Goal: Task Accomplishment & Management: Use online tool/utility

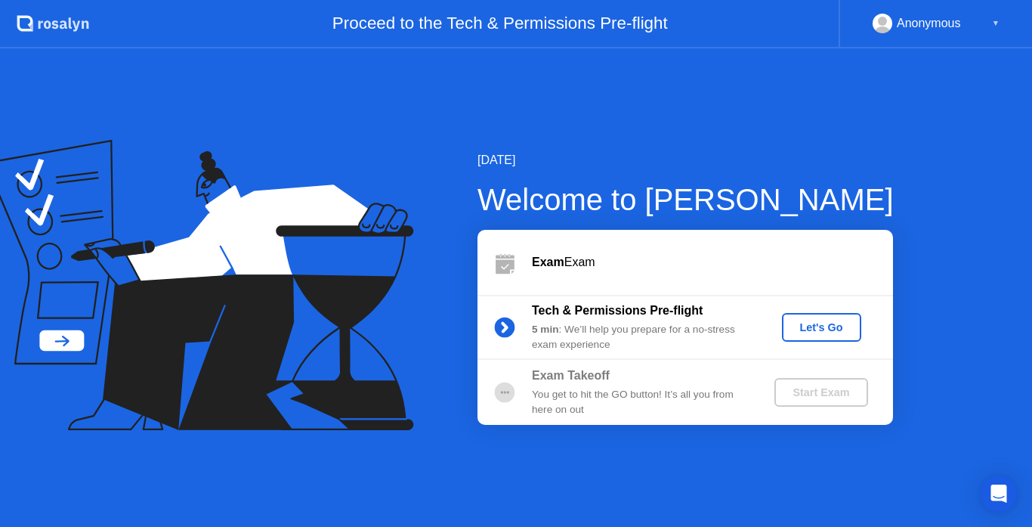
click at [503, 391] on circle at bounding box center [505, 392] width 20 height 20
click at [835, 326] on div "Let's Go" at bounding box center [821, 327] width 67 height 12
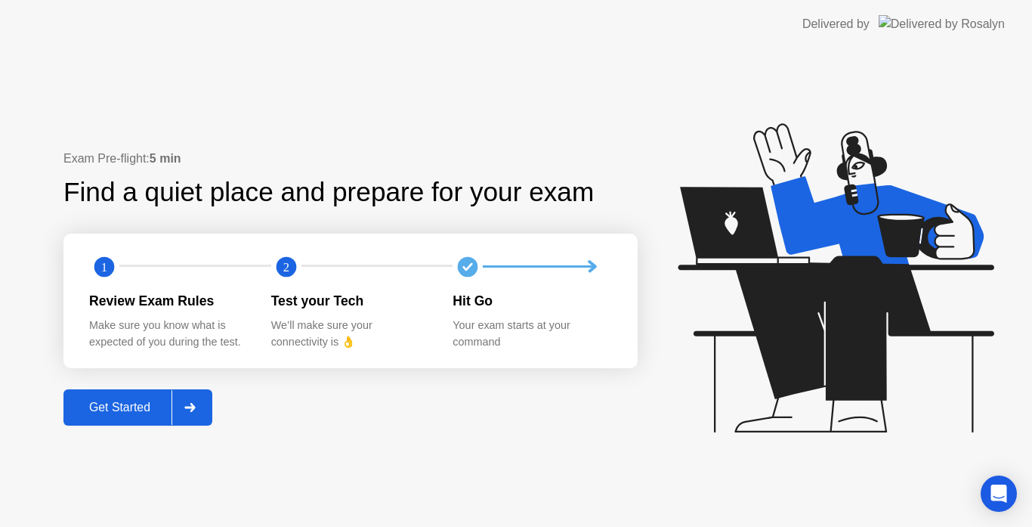
click at [138, 414] on div "Get Started" at bounding box center [120, 407] width 104 height 14
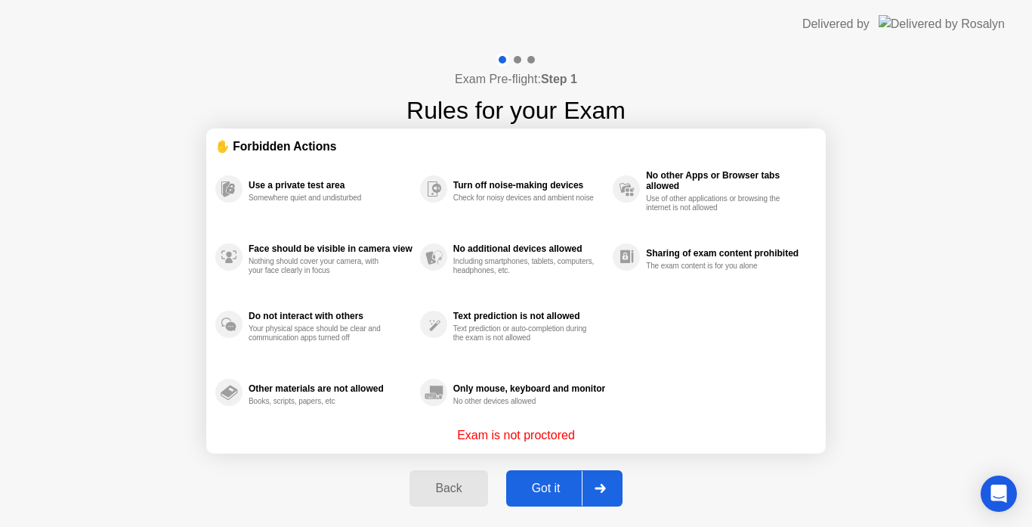
click at [555, 489] on div "Got it" at bounding box center [546, 488] width 71 height 14
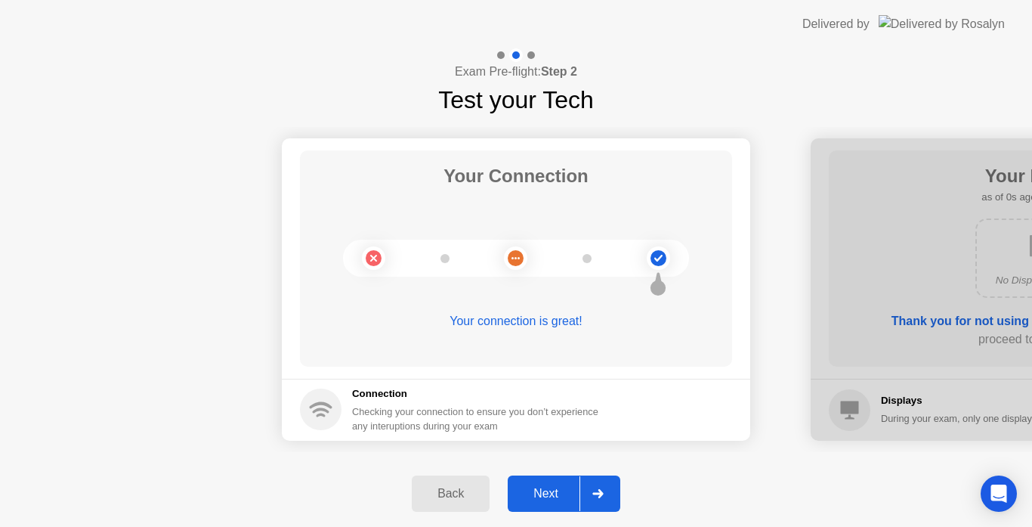
click at [593, 493] on icon at bounding box center [597, 493] width 11 height 9
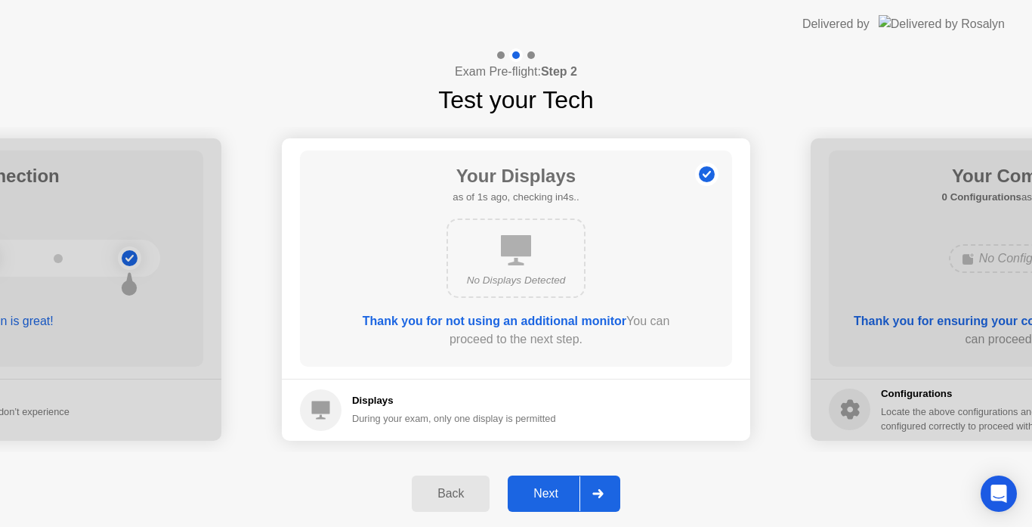
click at [593, 493] on icon at bounding box center [597, 493] width 11 height 9
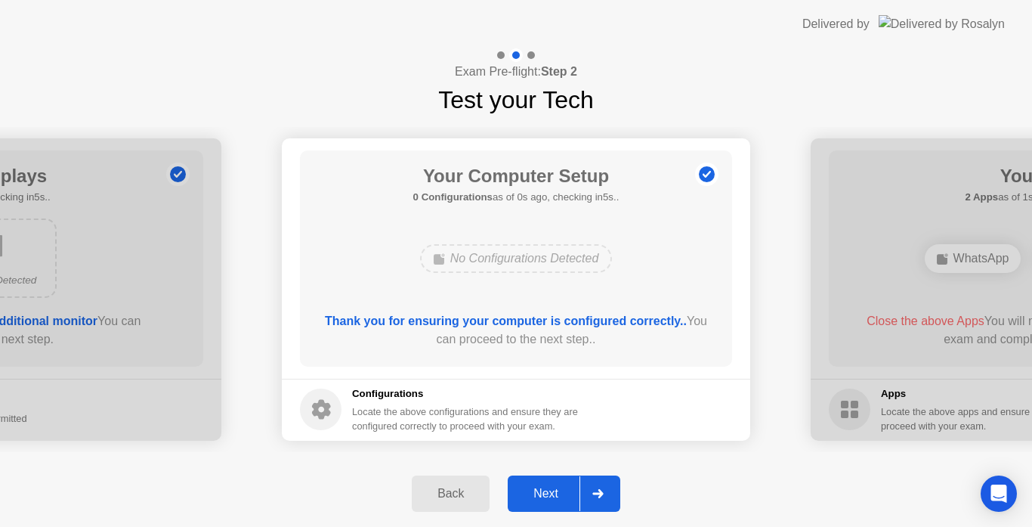
click at [593, 493] on icon at bounding box center [597, 493] width 11 height 9
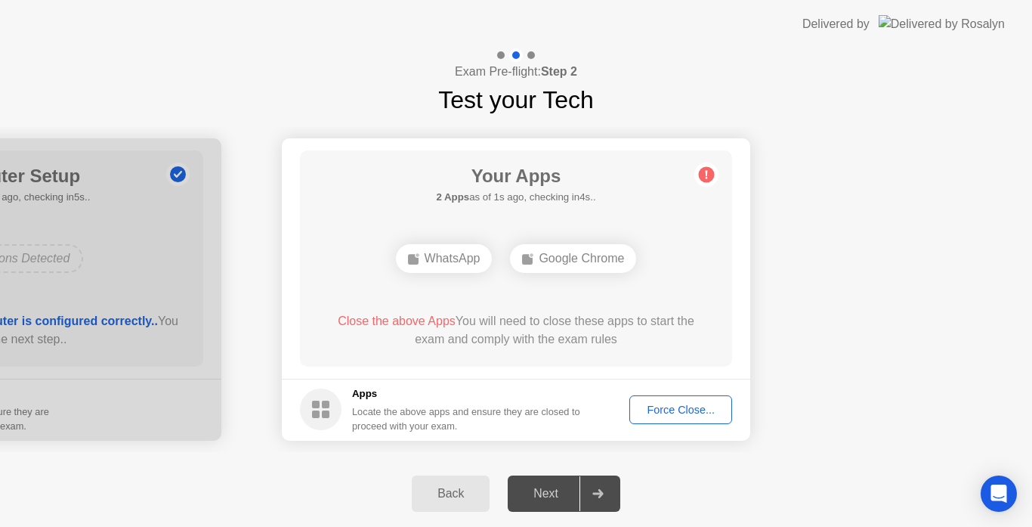
click at [666, 404] on div "Force Close..." at bounding box center [681, 410] width 92 height 12
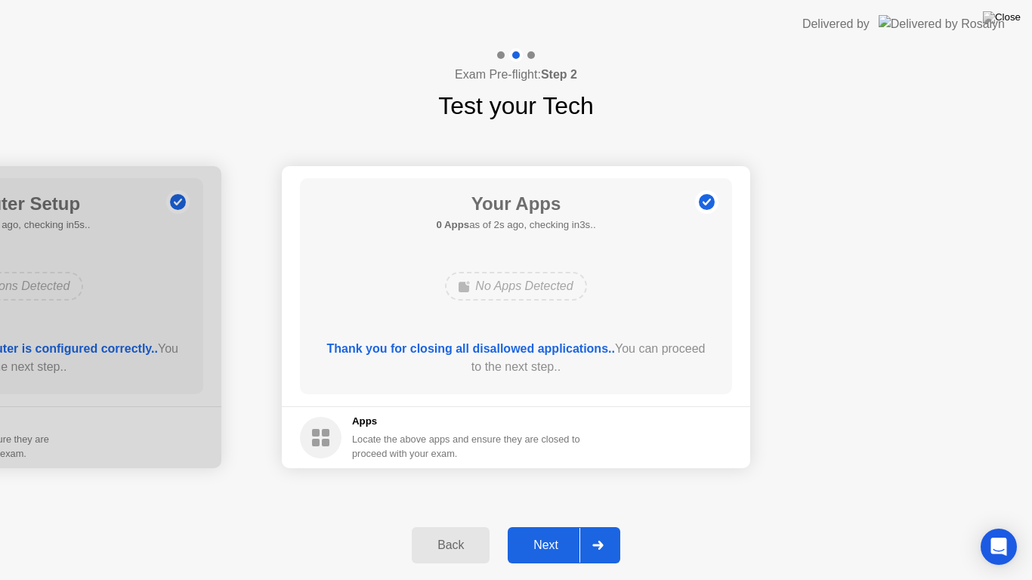
click at [607, 526] on div at bounding box center [598, 545] width 36 height 35
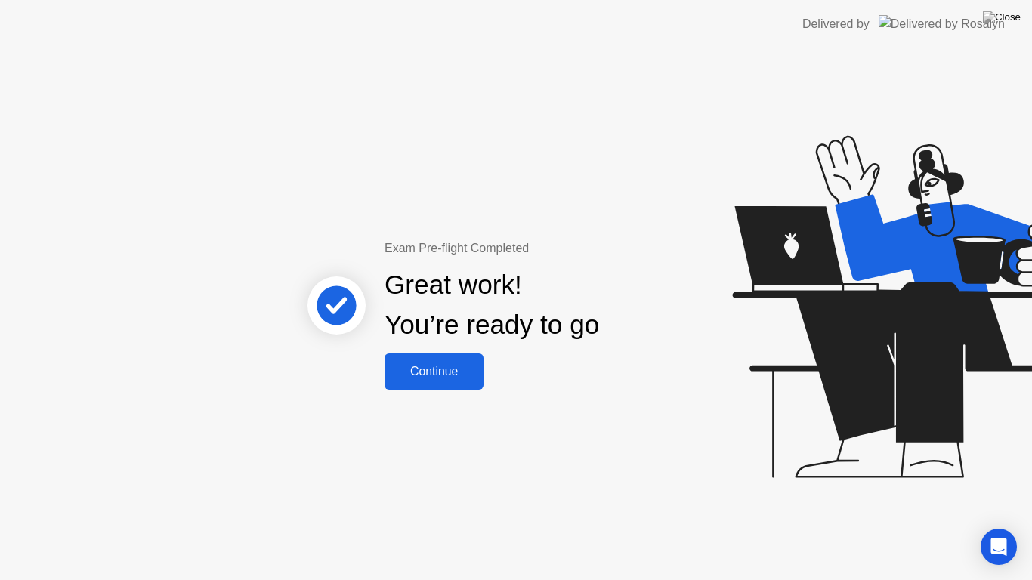
click at [434, 379] on div "Continue" at bounding box center [434, 372] width 90 height 14
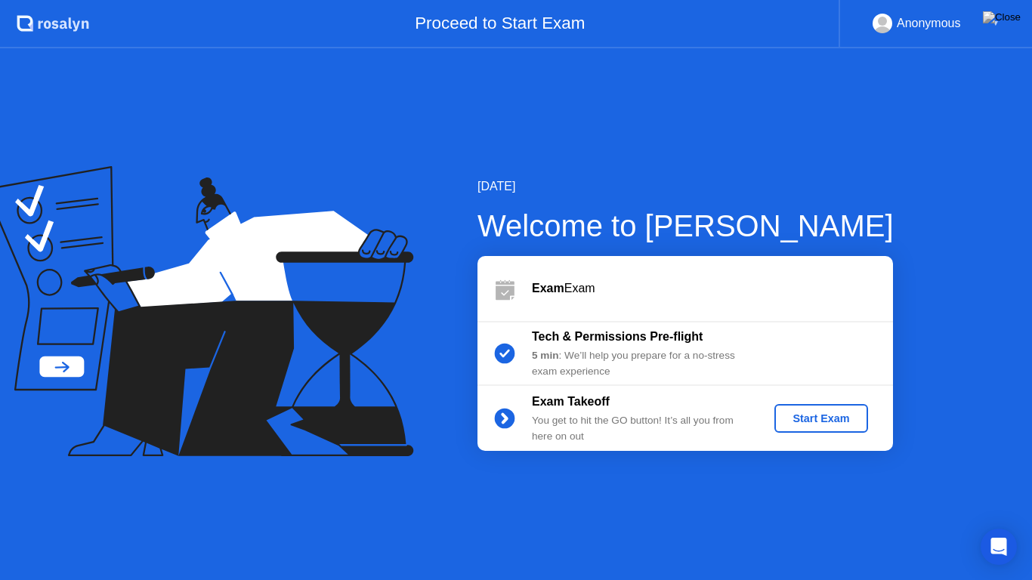
click at [839, 425] on div "Start Exam" at bounding box center [821, 419] width 81 height 12
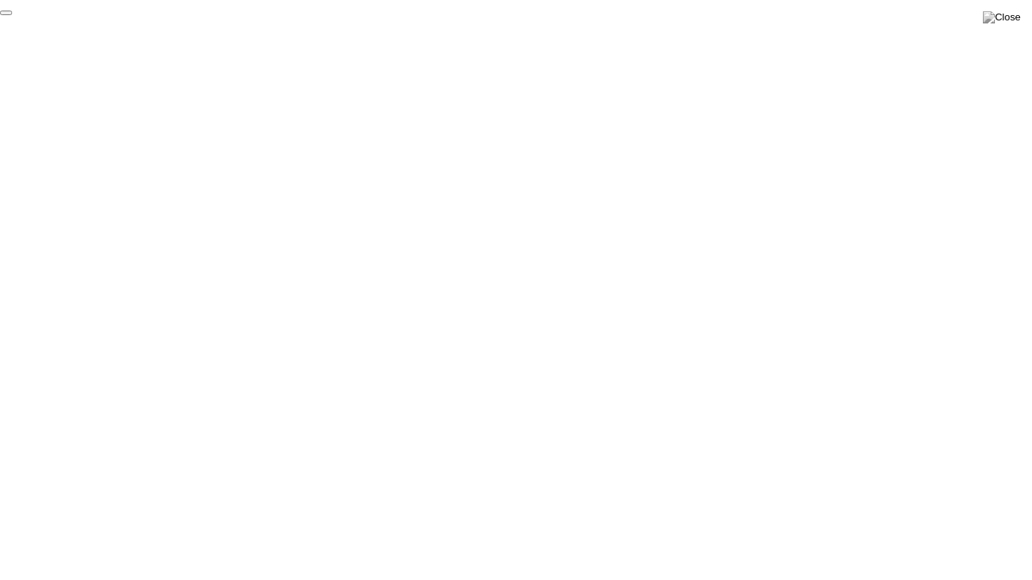
click div "End Proctoring Session"
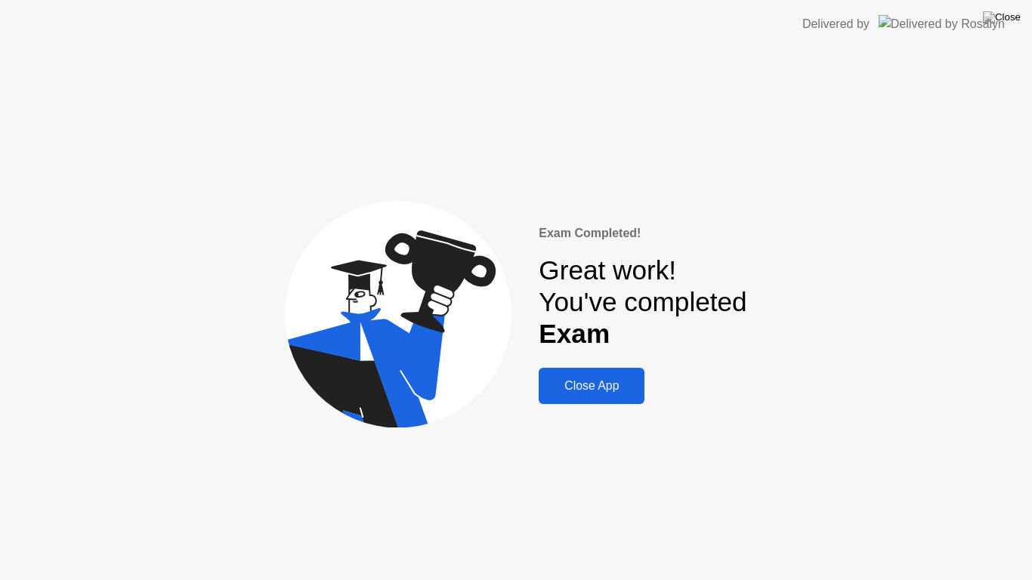
click at [570, 380] on div "Close App" at bounding box center [591, 386] width 97 height 14
